Goal: Task Accomplishment & Management: Manage account settings

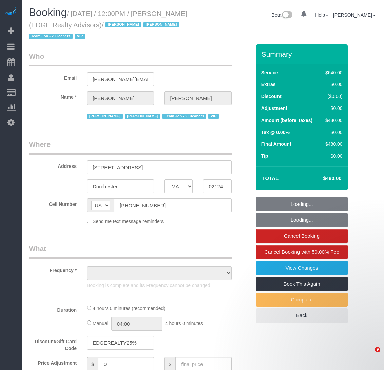
select select "MA"
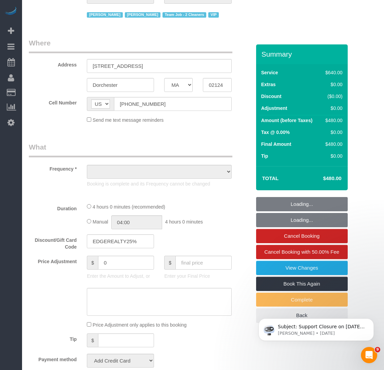
scroll to position [102, 0]
select select "object:716"
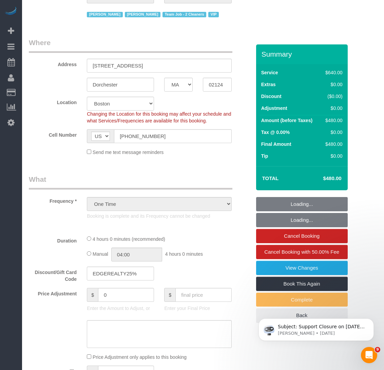
select select "string:stripe-pm_1NctNu4VGloSiKo7xER55rCs"
select select "2"
select select "240"
select select "spot1"
select select "number:89"
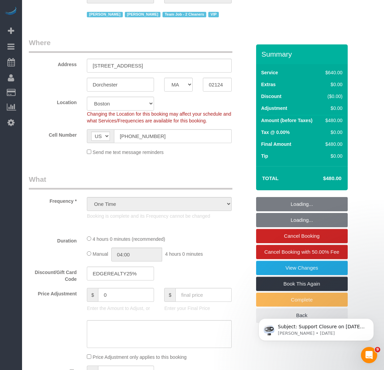
select select "number:90"
select select "number:15"
select select "number:7"
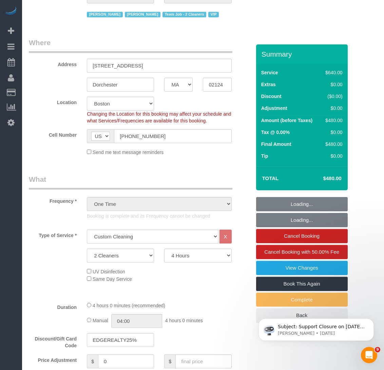
select select "object:1003"
click at [124, 257] on select "1 Cleaner 2 Cleaners 3 Cleaners 4 Cleaners 5 Cleaners" at bounding box center [120, 256] width 67 height 14
select select "3"
click at [87, 249] on select "1 Cleaner 2 Cleaners 3 Cleaners 4 Cleaners 5 Cleaners" at bounding box center [120, 256] width 67 height 14
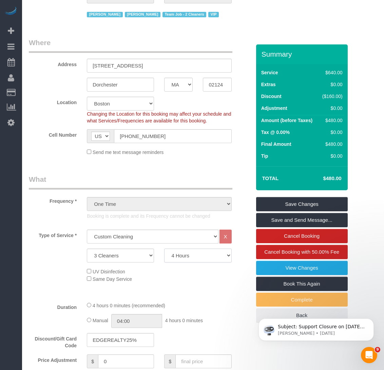
click at [204, 258] on select "2 Hours 2.5 Hours 3 Hours 3.5 Hours 4 Hours 4.5 Hours 5 Hours 5.5 Hours 6 Hours…" at bounding box center [197, 256] width 67 height 14
select select "270"
click at [164, 249] on select "2 Hours 2.5 Hours 3 Hours 3.5 Hours 4 Hours 4.5 Hours 5 Hours 5.5 Hours 6 Hours…" at bounding box center [197, 256] width 67 height 14
click at [309, 204] on link "Save Changes" at bounding box center [302, 204] width 92 height 14
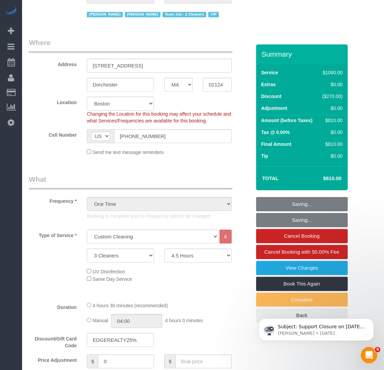
select select "spot39"
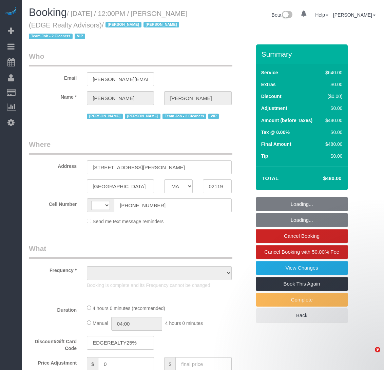
select select "MA"
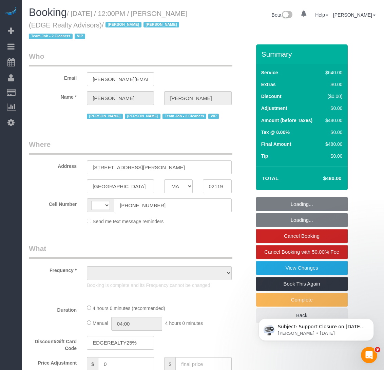
select select "object:448"
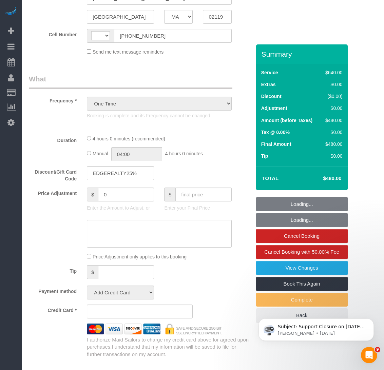
select select "number:89"
select select "number:90"
select select "number:15"
select select "number:7"
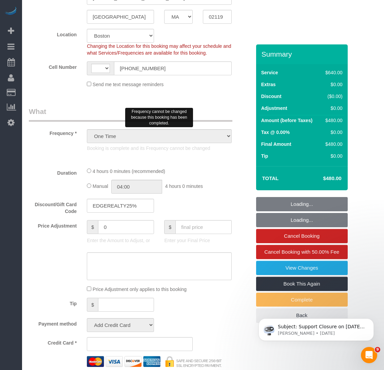
select select "string:[GEOGRAPHIC_DATA]"
select select "string:stripe-pm_1NctNu4VGloSiKo7xER55rCs"
select select "spot1"
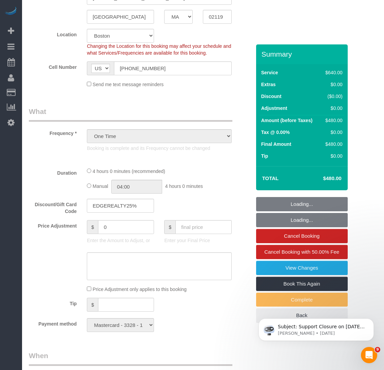
select select "object:936"
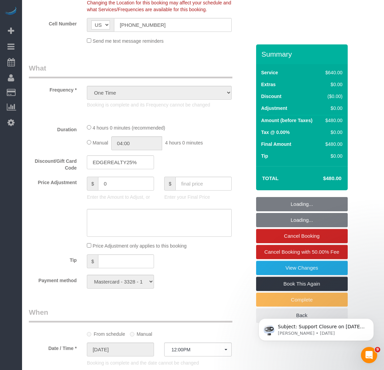
select select "2"
select select "240"
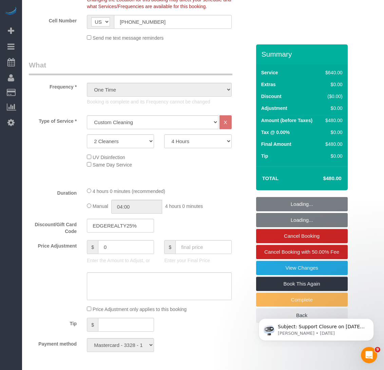
scroll to position [204, 0]
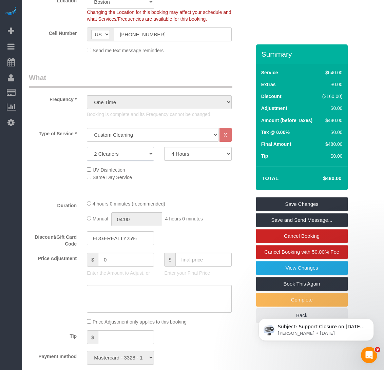
click at [140, 160] on select "1 Cleaner 2 Cleaners 3 Cleaners 4 Cleaners 5 Cleaners" at bounding box center [120, 154] width 67 height 14
select select "3"
click at [87, 147] on select "1 Cleaner 2 Cleaners 3 Cleaners 4 Cleaners 5 Cleaners" at bounding box center [120, 154] width 67 height 14
click at [244, 128] on div "Type of Service * Under 1,000 sq. ft. 1,001 - 1,500 sq. ft. 1,500+ sq. ft. Cust…" at bounding box center [140, 135] width 232 height 14
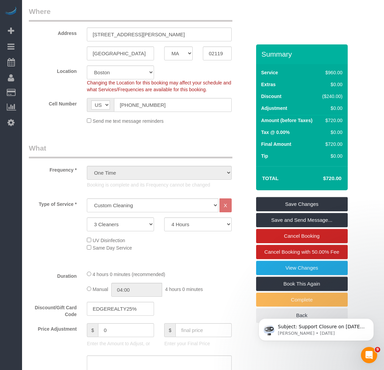
scroll to position [136, 0]
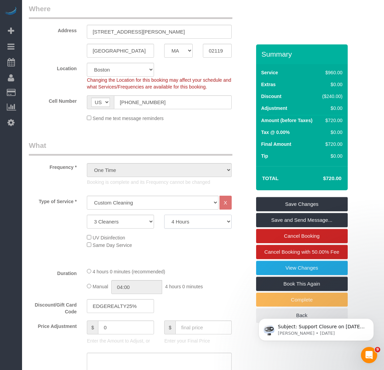
drag, startPoint x: 173, startPoint y: 224, endPoint x: 174, endPoint y: 216, distance: 7.5
click at [173, 224] on select "2 Hours 2.5 Hours 3 Hours 3.5 Hours 4 Hours 4.5 Hours 5 Hours 5.5 Hours 6 Hours…" at bounding box center [197, 222] width 67 height 14
select select "300"
click at [164, 215] on select "2 Hours 2.5 Hours 3 Hours 3.5 Hours 4 Hours 4.5 Hours 5 Hours 5.5 Hours 6 Hours…" at bounding box center [197, 222] width 67 height 14
select select "spot39"
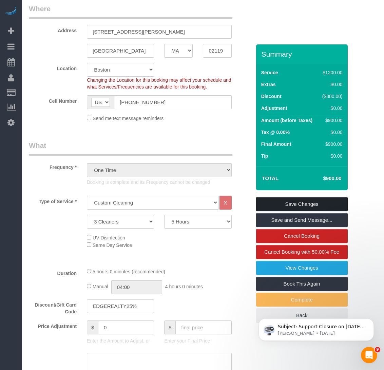
click at [269, 198] on link "Save Changes" at bounding box center [302, 204] width 92 height 14
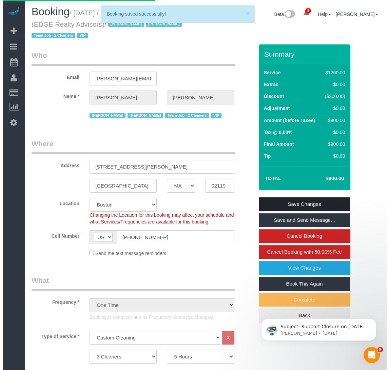
scroll to position [0, 0]
